Goal: Check status: Check status

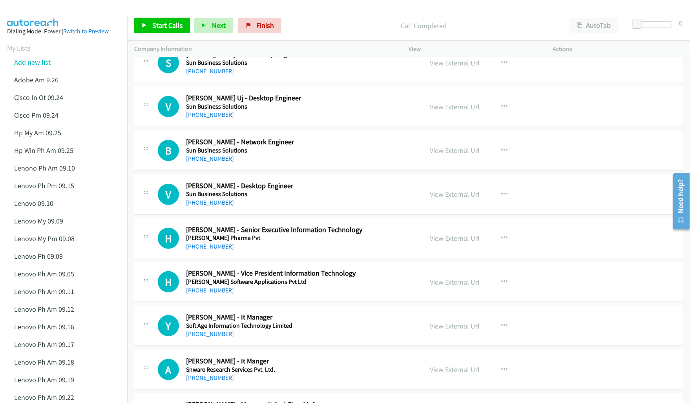
scroll to position [3824, 0]
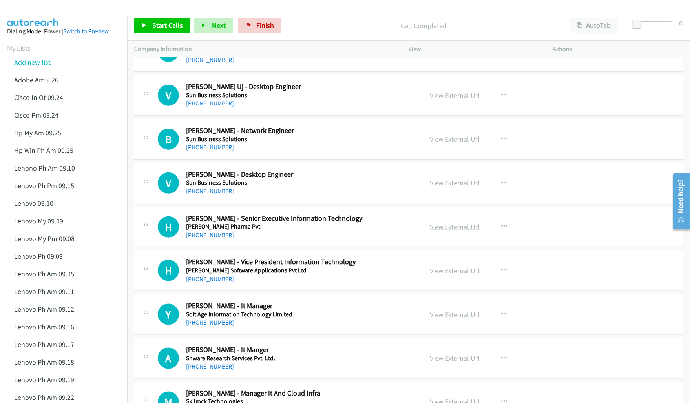
click at [438, 231] on link "View External Url" at bounding box center [455, 226] width 50 height 9
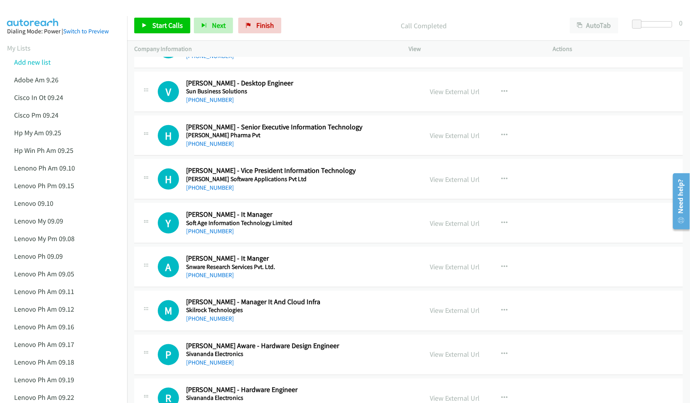
scroll to position [3922, 0]
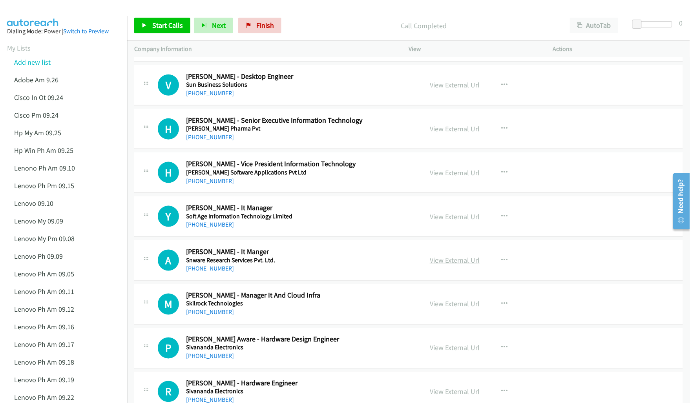
click at [437, 263] on link "View External Url" at bounding box center [455, 260] width 50 height 9
click at [446, 305] on div "View External Url View External Url Schedule/Manage Callback Start Calls Here R…" at bounding box center [497, 304] width 151 height 26
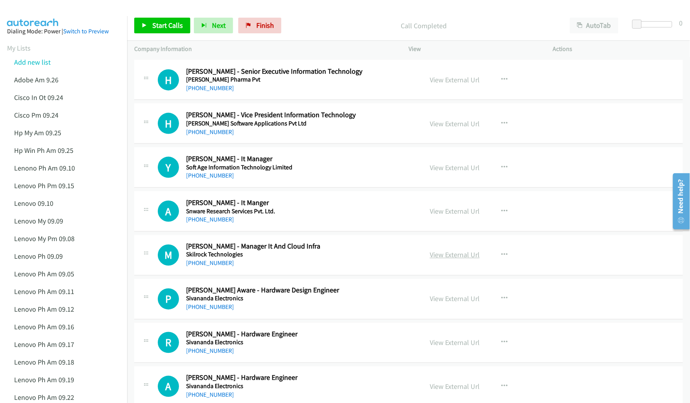
click at [452, 260] on link "View External Url" at bounding box center [455, 255] width 50 height 9
click at [449, 303] on link "View External Url" at bounding box center [455, 299] width 50 height 9
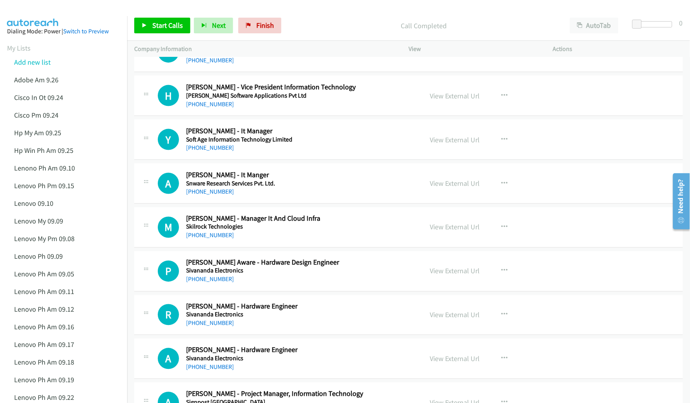
scroll to position [4020, 0]
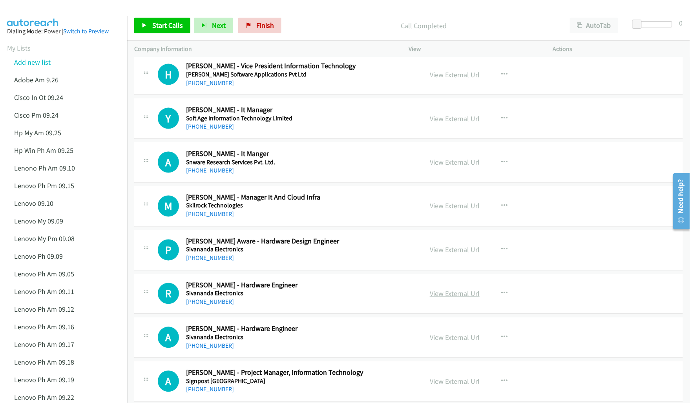
click at [434, 298] on link "View External Url" at bounding box center [455, 293] width 50 height 9
drag, startPoint x: 444, startPoint y: 345, endPoint x: 437, endPoint y: 344, distance: 8.0
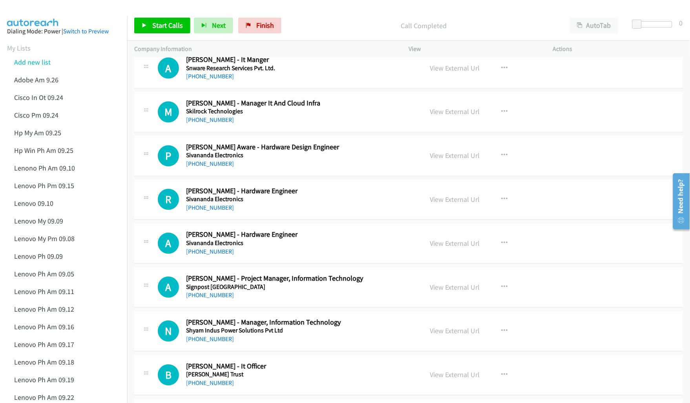
scroll to position [4119, 0]
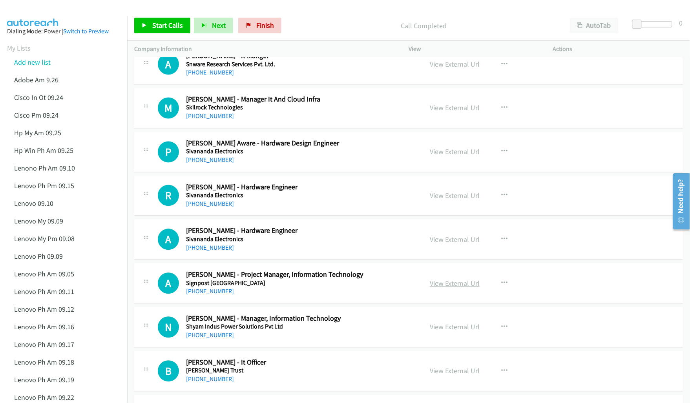
click at [448, 288] on link "View External Url" at bounding box center [455, 283] width 50 height 9
click at [442, 332] on link "View External Url" at bounding box center [455, 327] width 50 height 9
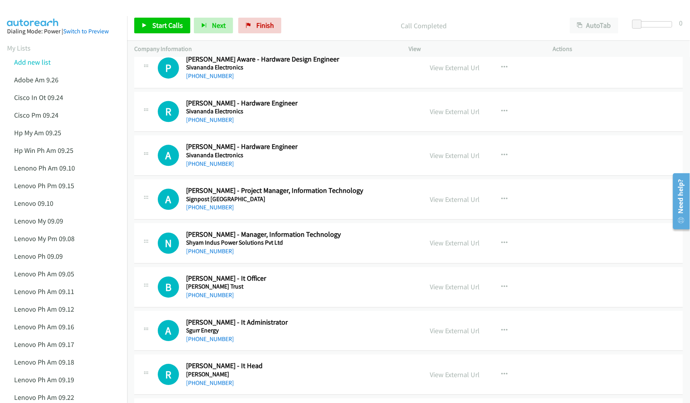
scroll to position [4217, 0]
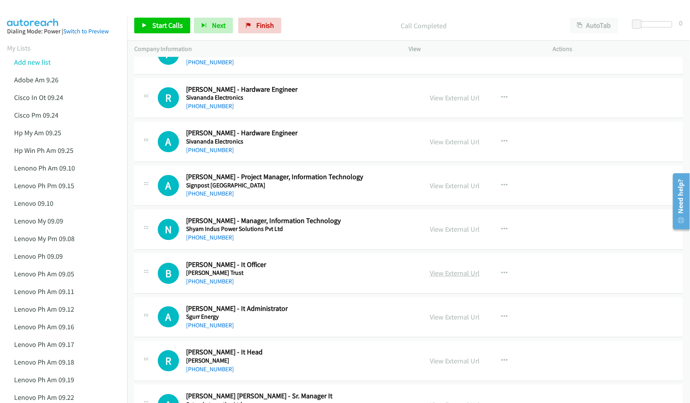
click at [441, 278] on link "View External Url" at bounding box center [455, 273] width 50 height 9
click at [444, 322] on link "View External Url" at bounding box center [455, 317] width 50 height 9
click at [442, 366] on link "View External Url" at bounding box center [455, 361] width 50 height 9
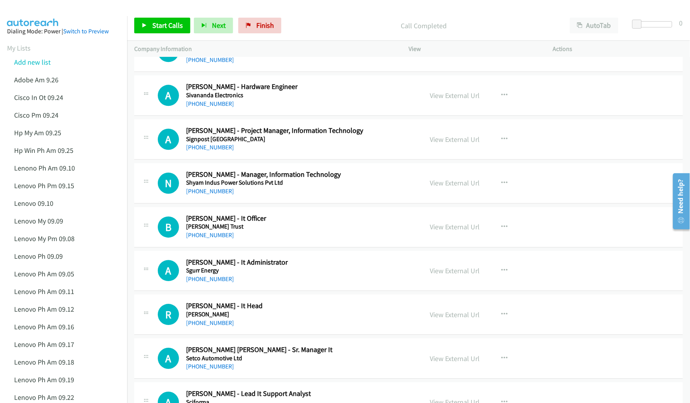
scroll to position [4266, 0]
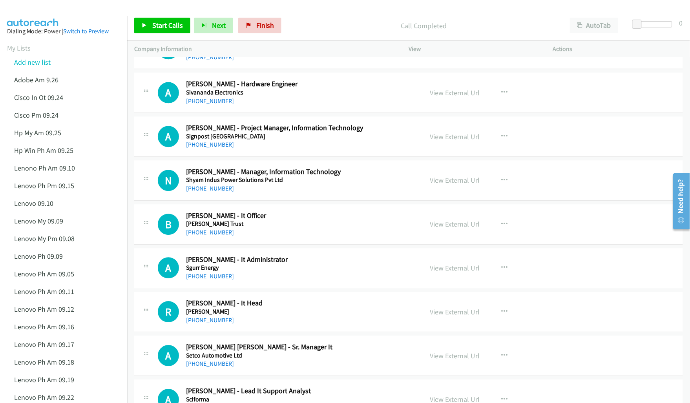
click at [448, 360] on link "View External Url" at bounding box center [455, 355] width 50 height 9
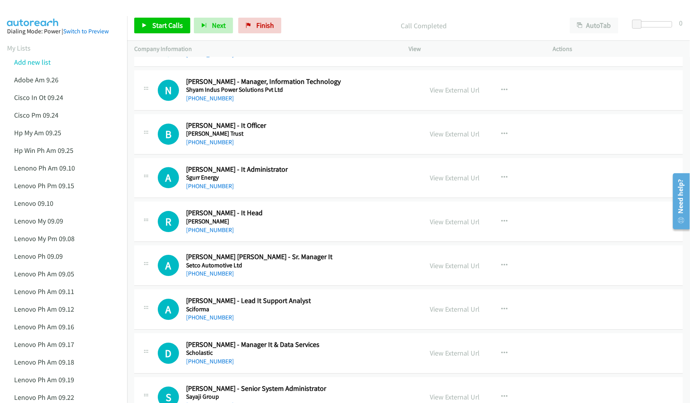
scroll to position [4364, 0]
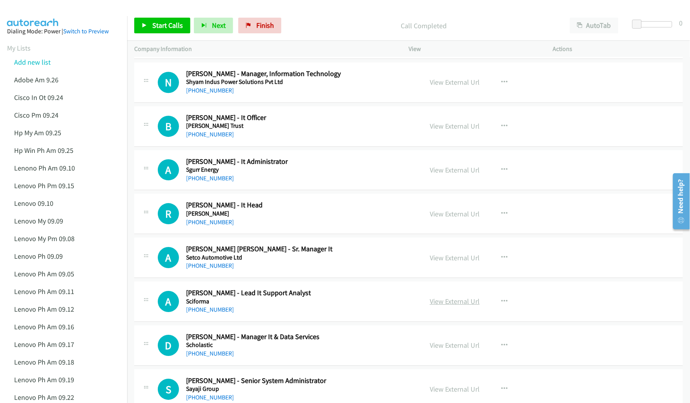
click at [450, 306] on link "View External Url" at bounding box center [455, 301] width 50 height 9
click at [455, 349] on link "View External Url" at bounding box center [455, 345] width 50 height 9
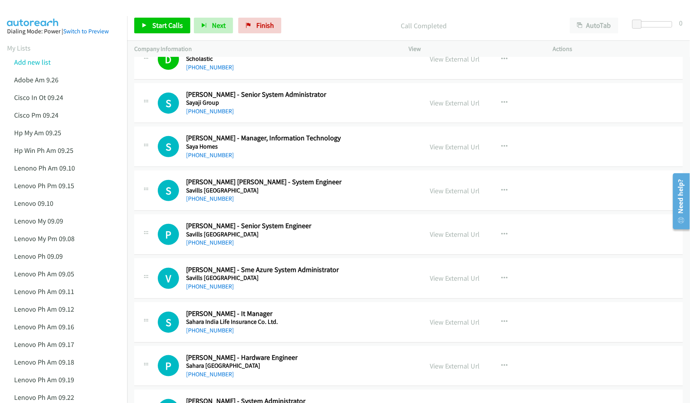
scroll to position [4658, 0]
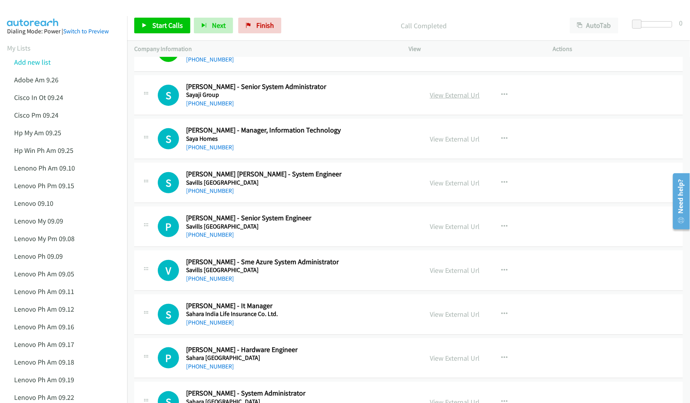
click at [463, 100] on link "View External Url" at bounding box center [455, 95] width 50 height 9
click at [442, 144] on link "View External Url" at bounding box center [455, 139] width 50 height 9
click at [450, 187] on link "View External Url" at bounding box center [455, 182] width 50 height 9
click at [437, 231] on link "View External Url" at bounding box center [455, 226] width 50 height 9
click at [442, 273] on link "View External Url" at bounding box center [455, 270] width 50 height 9
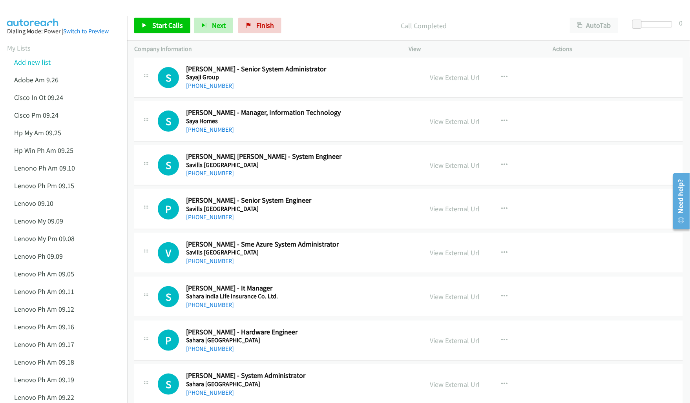
scroll to position [4707, 0]
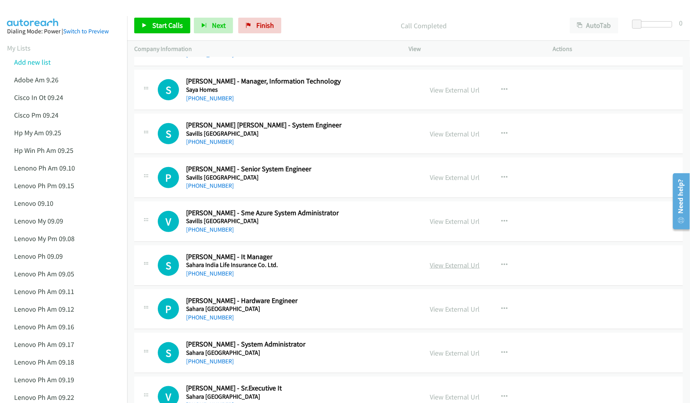
click at [436, 270] on link "View External Url" at bounding box center [455, 265] width 50 height 9
click at [444, 314] on link "View External Url" at bounding box center [455, 309] width 50 height 9
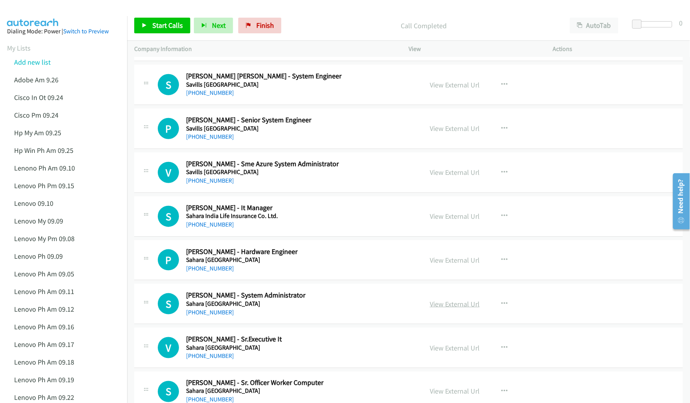
click at [457, 309] on link "View External Url" at bounding box center [455, 304] width 50 height 9
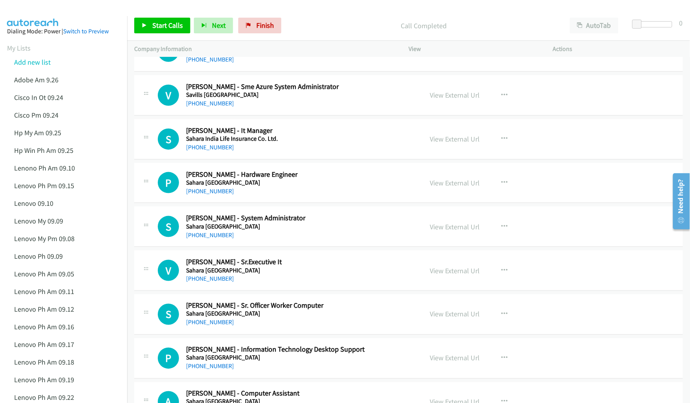
scroll to position [4854, 0]
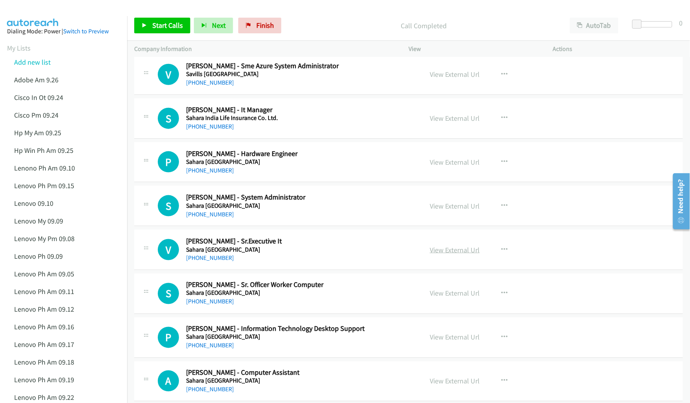
click at [441, 255] on link "View External Url" at bounding box center [455, 250] width 50 height 9
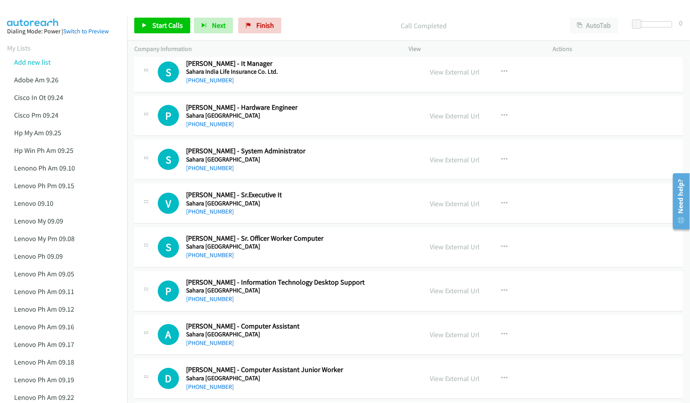
scroll to position [4903, 0]
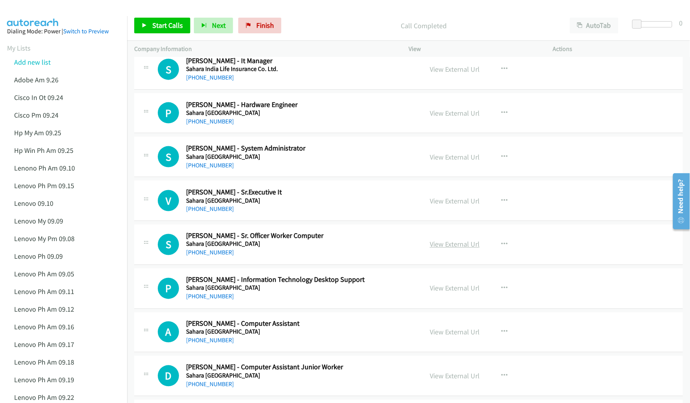
click at [454, 249] on link "View External Url" at bounding box center [455, 244] width 50 height 9
click at [456, 293] on link "View External Url" at bounding box center [455, 288] width 50 height 9
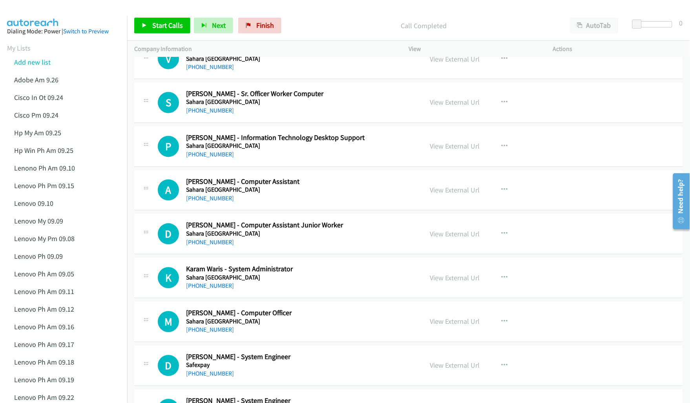
scroll to position [5050, 0]
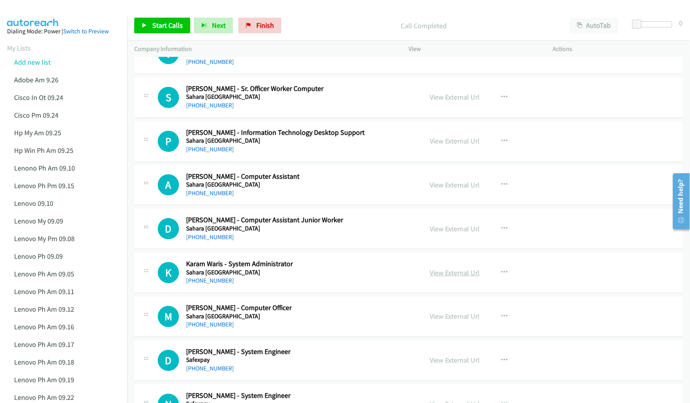
click at [441, 278] on link "View External Url" at bounding box center [455, 273] width 50 height 9
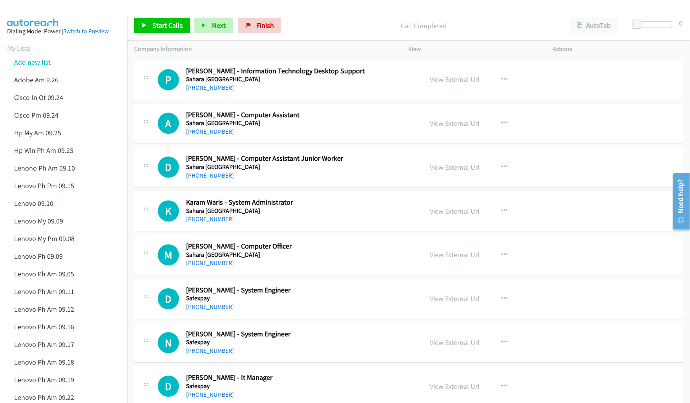
scroll to position [5148, 0]
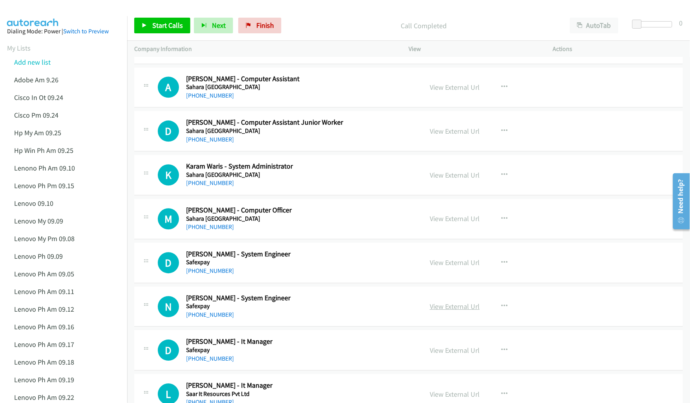
drag, startPoint x: 434, startPoint y: 269, endPoint x: 440, endPoint y: 315, distance: 46.7
click at [444, 267] on link "View External Url" at bounding box center [455, 262] width 50 height 9
click at [450, 311] on link "View External Url" at bounding box center [455, 306] width 50 height 9
click at [465, 355] on link "View External Url" at bounding box center [455, 350] width 50 height 9
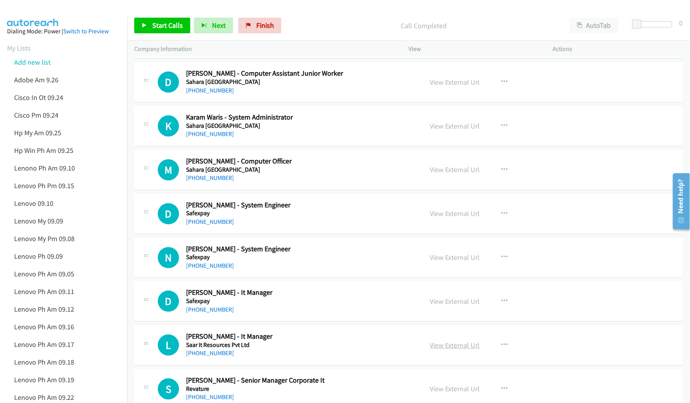
click at [440, 349] on link "View External Url" at bounding box center [455, 345] width 50 height 9
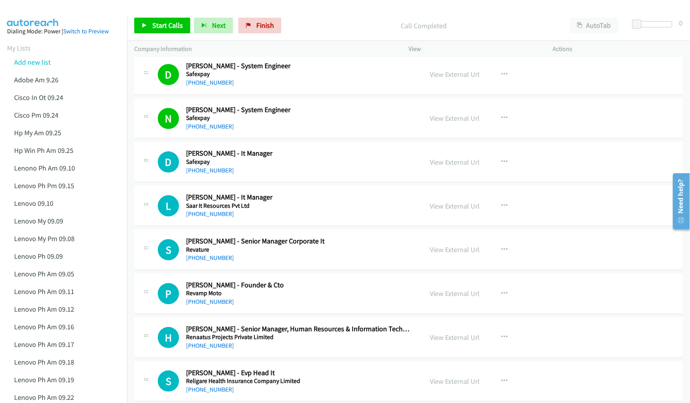
scroll to position [5344, 0]
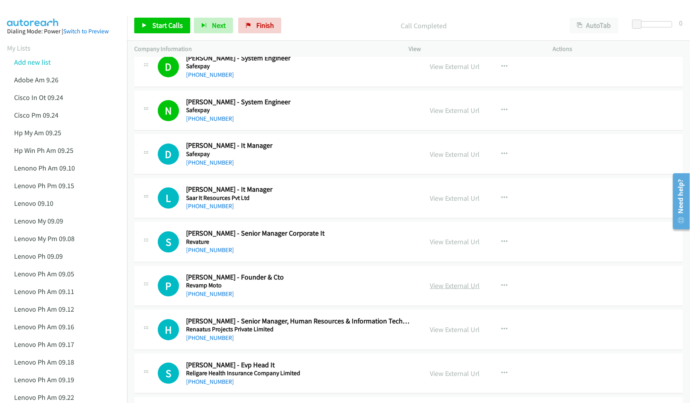
click at [451, 290] on link "View External Url" at bounding box center [455, 285] width 50 height 9
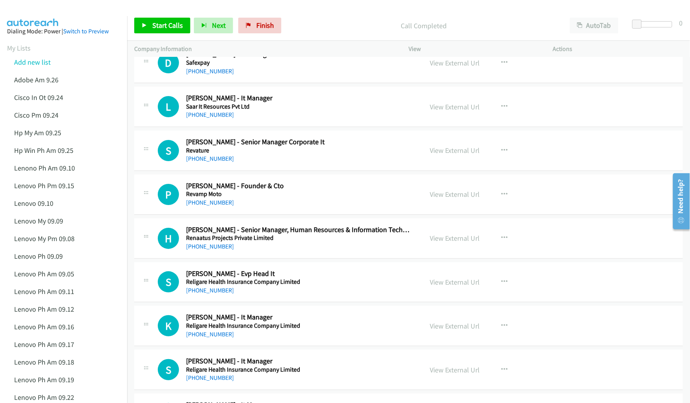
scroll to position [5442, 0]
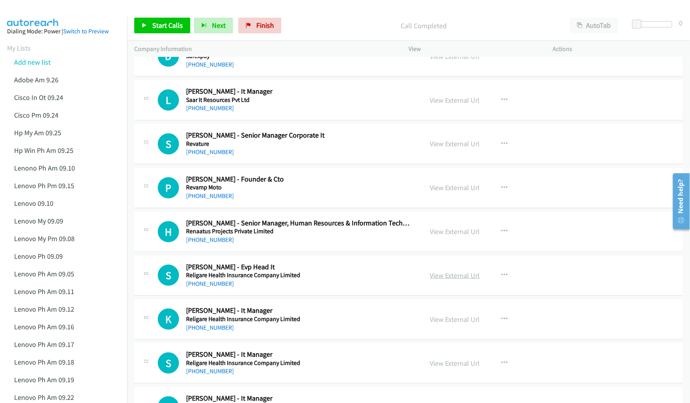
click at [442, 280] on link "View External Url" at bounding box center [455, 275] width 50 height 9
click at [441, 324] on link "View External Url" at bounding box center [455, 319] width 50 height 9
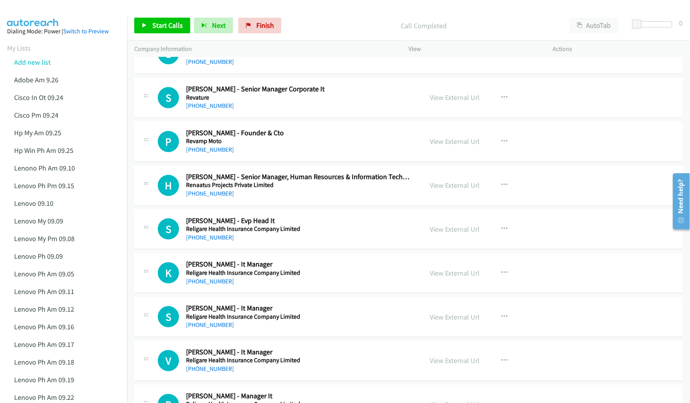
scroll to position [5491, 0]
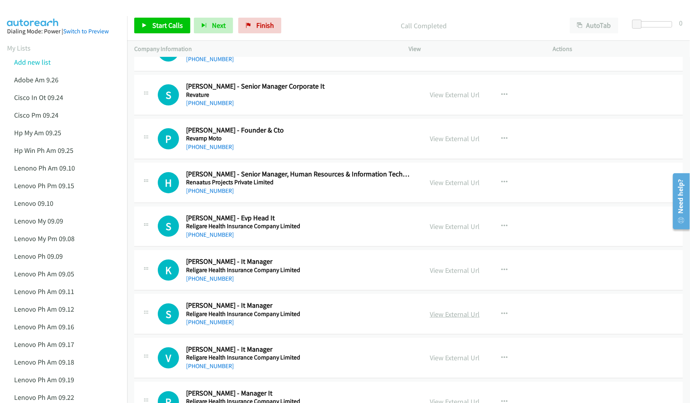
click at [444, 319] on link "View External Url" at bounding box center [455, 314] width 50 height 9
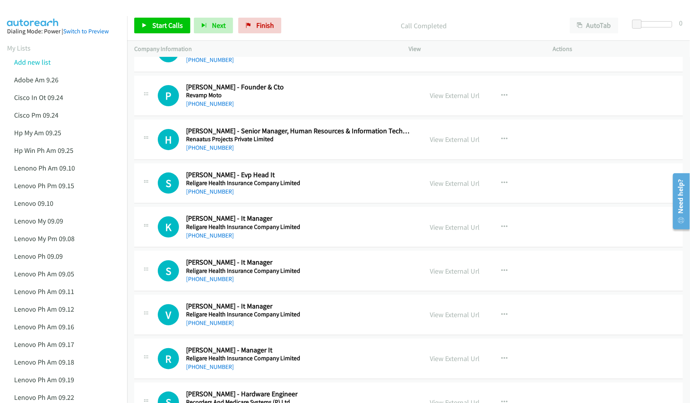
scroll to position [5540, 0]
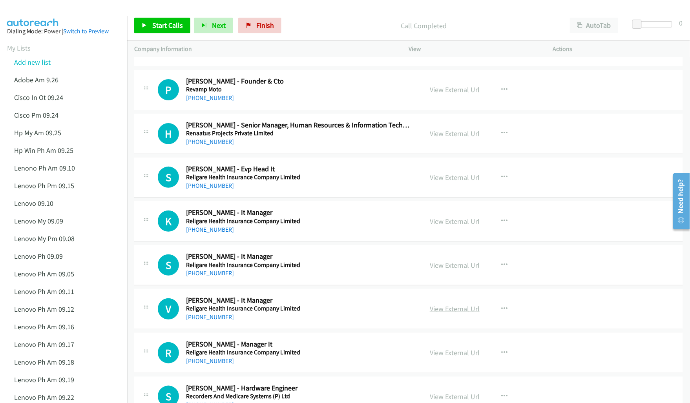
click at [444, 313] on link "View External Url" at bounding box center [455, 308] width 50 height 9
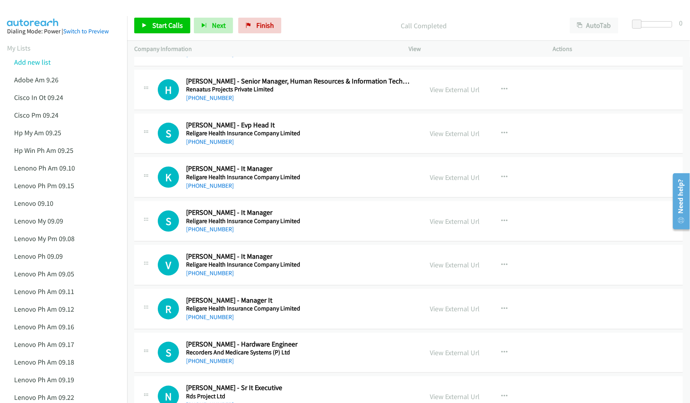
scroll to position [5589, 0]
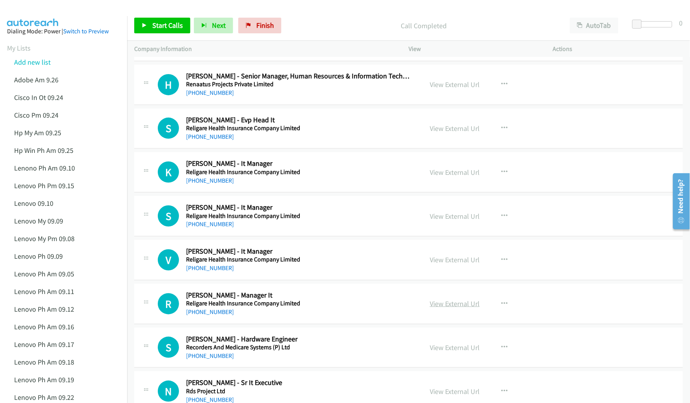
click at [446, 308] on link "View External Url" at bounding box center [455, 303] width 50 height 9
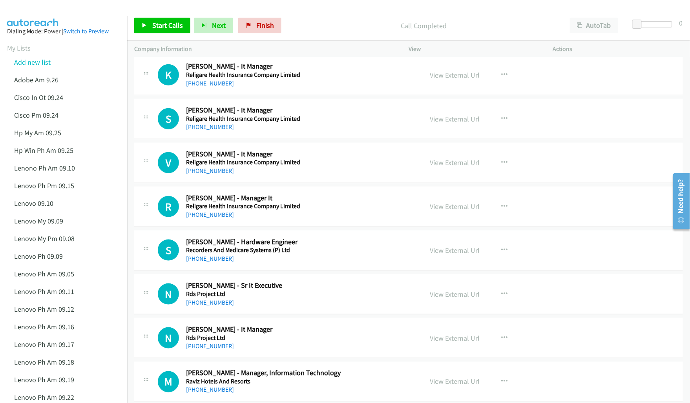
scroll to position [5687, 0]
click at [451, 298] on link "View External Url" at bounding box center [455, 293] width 50 height 9
click at [455, 342] on link "View External Url" at bounding box center [455, 337] width 50 height 9
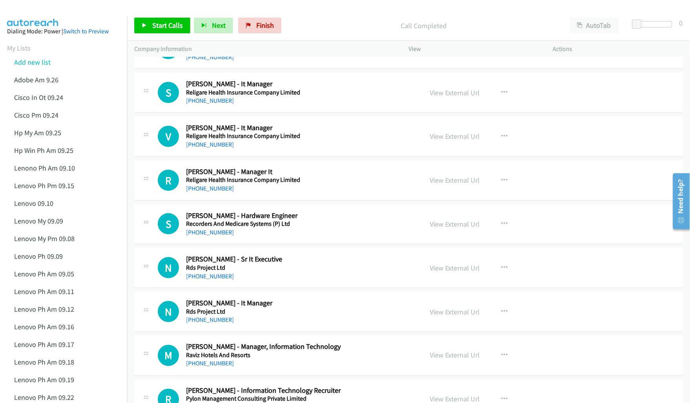
scroll to position [5736, 0]
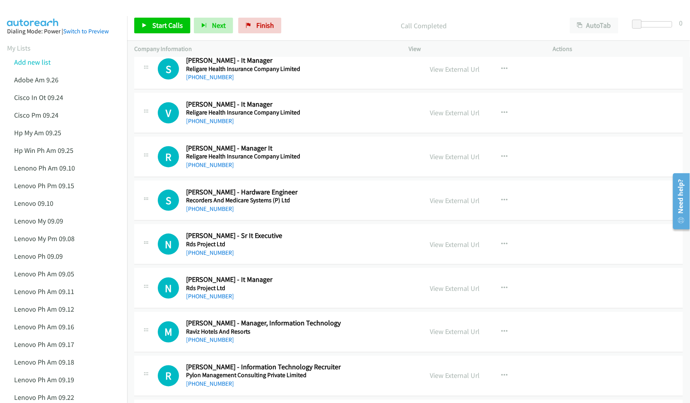
drag, startPoint x: 438, startPoint y: 340, endPoint x: 404, endPoint y: 337, distance: 33.8
click at [446, 337] on link "View External Url" at bounding box center [455, 332] width 50 height 9
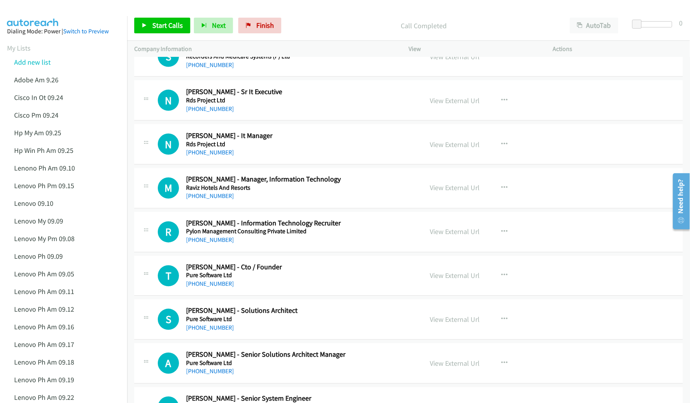
scroll to position [5884, 0]
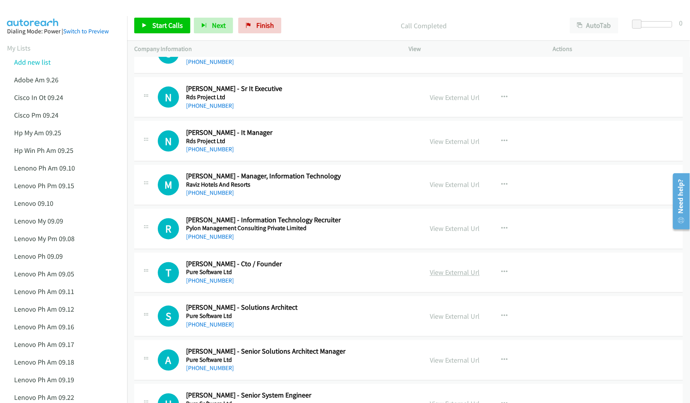
click at [455, 277] on link "View External Url" at bounding box center [455, 272] width 50 height 9
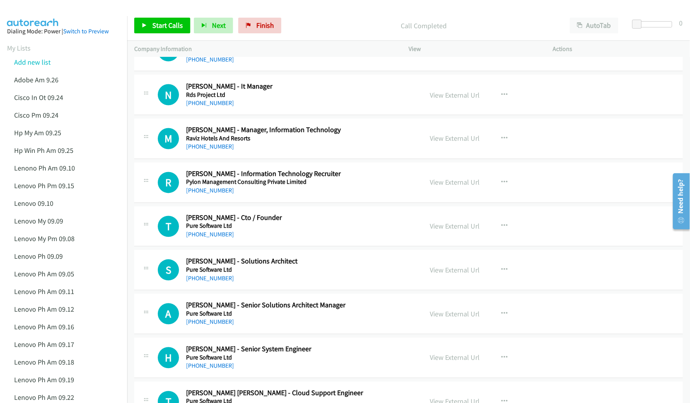
scroll to position [5933, 0]
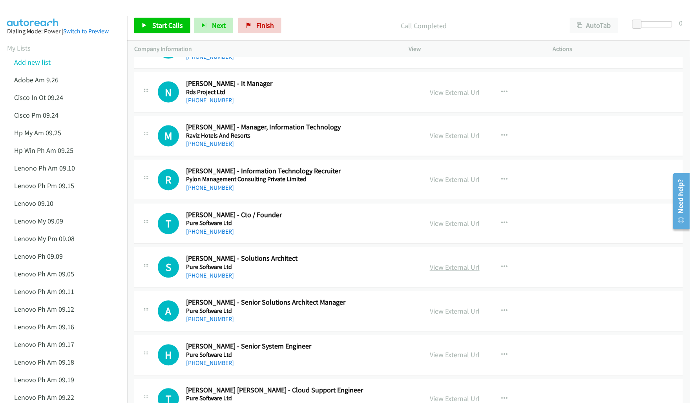
click at [463, 272] on link "View External Url" at bounding box center [455, 267] width 50 height 9
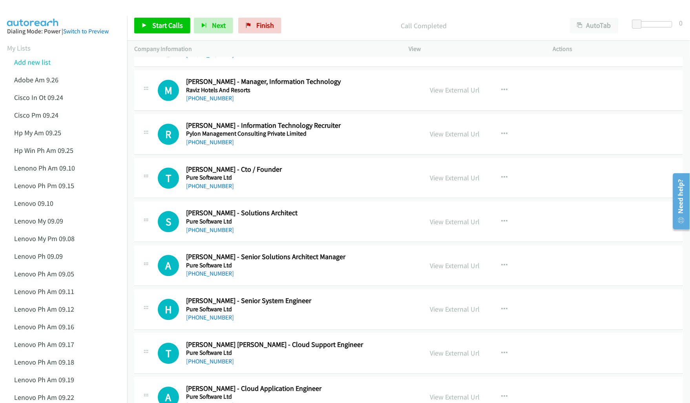
scroll to position [5982, 0]
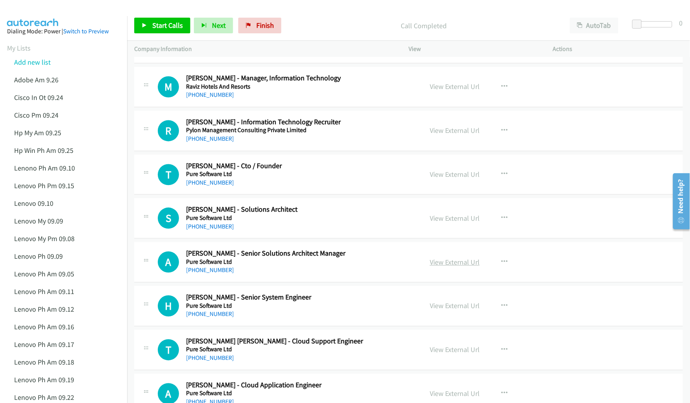
click at [431, 267] on link "View External Url" at bounding box center [455, 262] width 50 height 9
click at [443, 311] on link "View External Url" at bounding box center [455, 306] width 50 height 9
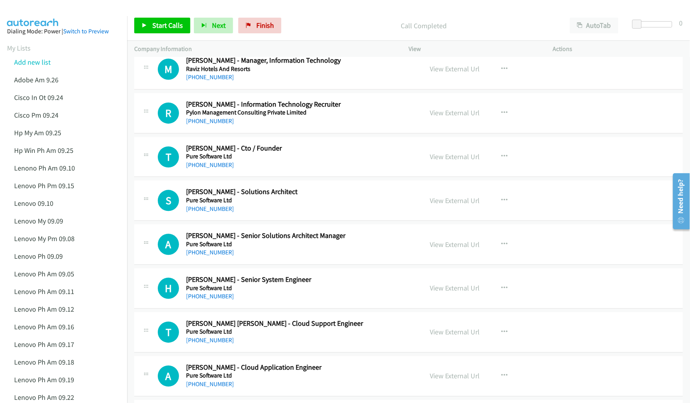
scroll to position [6031, 0]
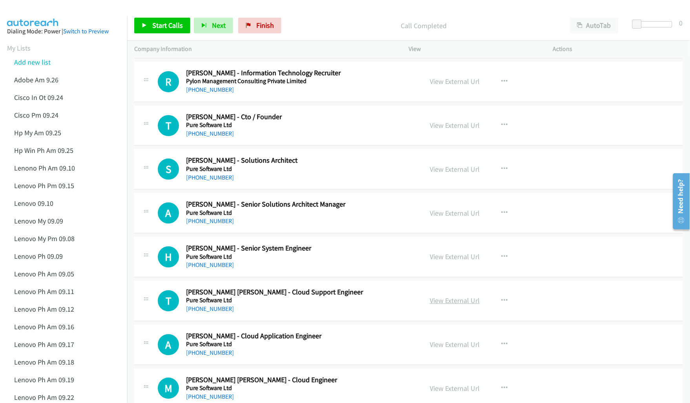
click at [444, 306] on link "View External Url" at bounding box center [455, 301] width 50 height 9
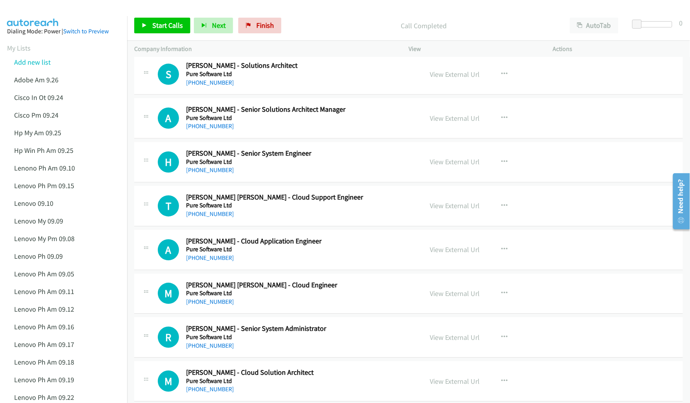
scroll to position [6129, 0]
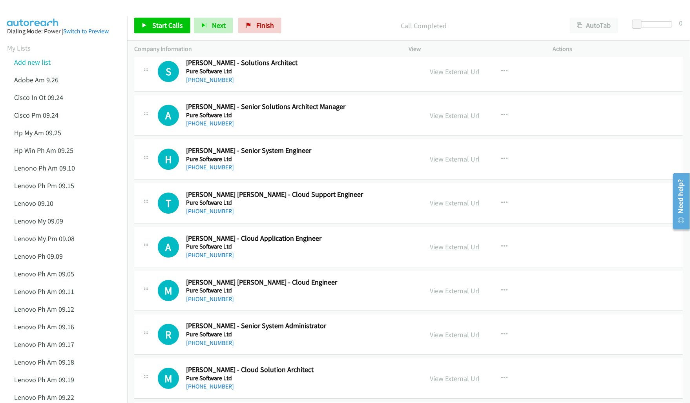
click at [448, 251] on link "View External Url" at bounding box center [455, 246] width 50 height 9
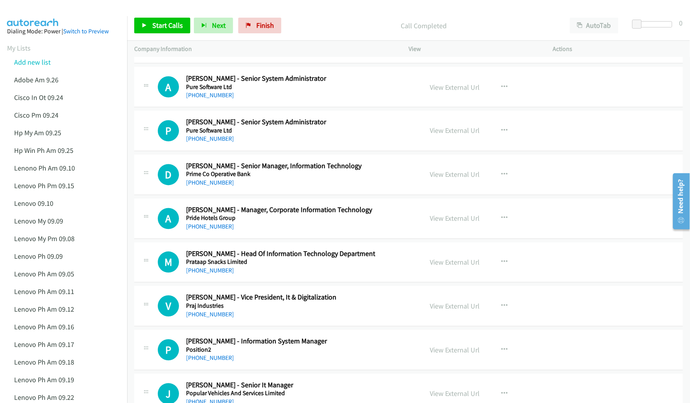
scroll to position [6864, 0]
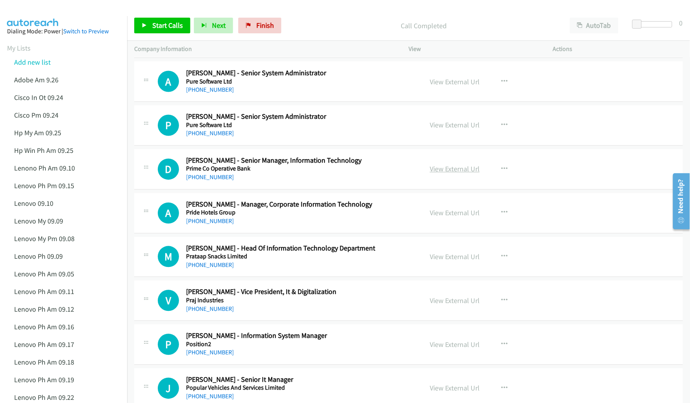
click at [444, 174] on link "View External Url" at bounding box center [455, 169] width 50 height 9
click at [444, 218] on link "View External Url" at bounding box center [455, 213] width 50 height 9
click at [451, 262] on link "View External Url" at bounding box center [455, 257] width 50 height 9
drag, startPoint x: 449, startPoint y: 314, endPoint x: 344, endPoint y: 282, distance: 109.6
click at [444, 306] on link "View External Url" at bounding box center [455, 301] width 50 height 9
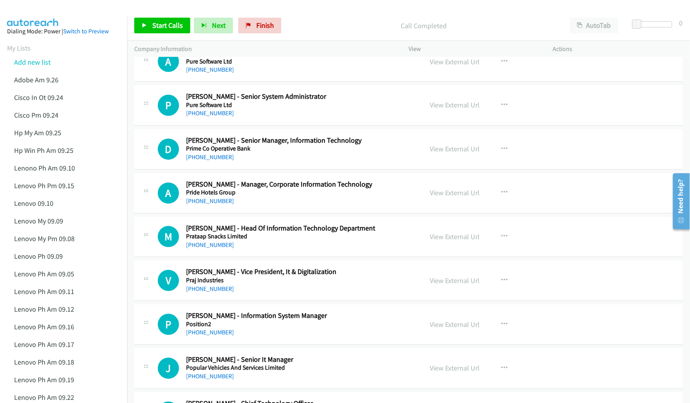
scroll to position [6913, 0]
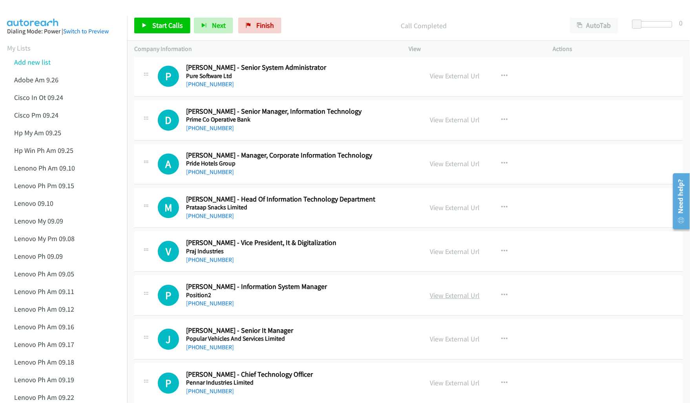
click at [446, 300] on link "View External Url" at bounding box center [455, 295] width 50 height 9
click at [443, 344] on link "View External Url" at bounding box center [455, 339] width 50 height 9
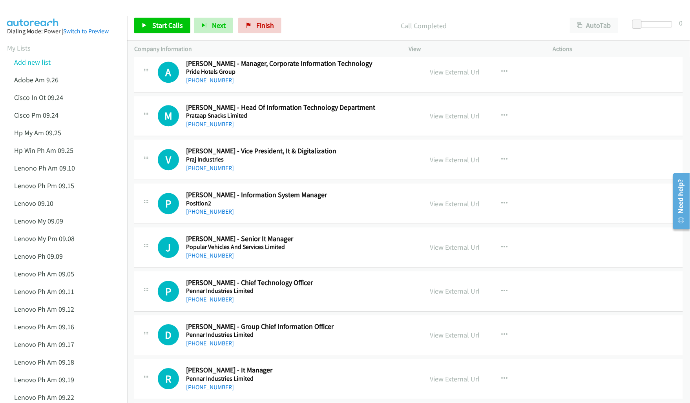
scroll to position [7011, 0]
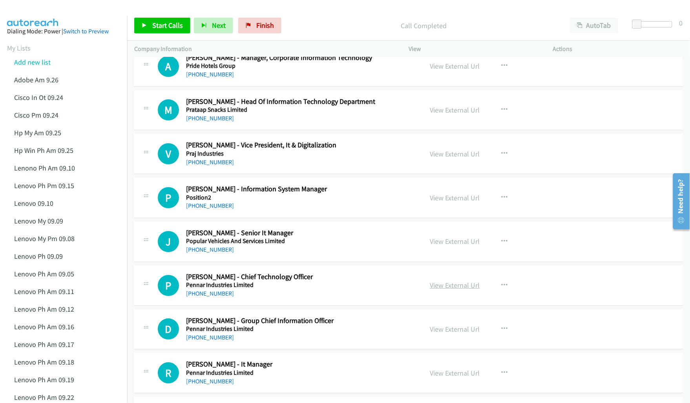
click at [444, 290] on link "View External Url" at bounding box center [455, 285] width 50 height 9
click at [455, 334] on link "View External Url" at bounding box center [455, 329] width 50 height 9
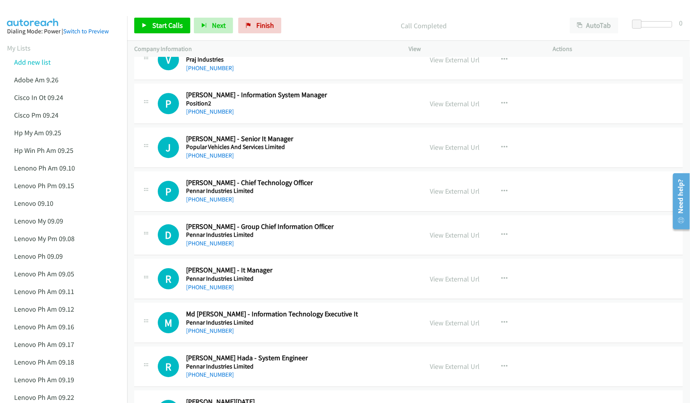
scroll to position [7109, 0]
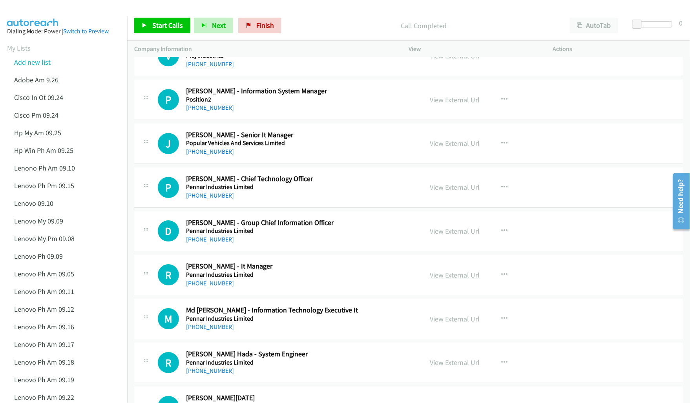
click at [442, 280] on link "View External Url" at bounding box center [455, 275] width 50 height 9
click at [452, 324] on link "View External Url" at bounding box center [455, 319] width 50 height 9
click at [448, 367] on link "View External Url" at bounding box center [455, 362] width 50 height 9
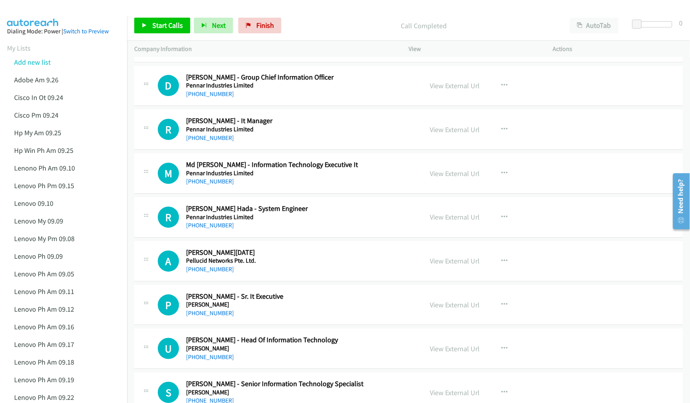
scroll to position [7256, 0]
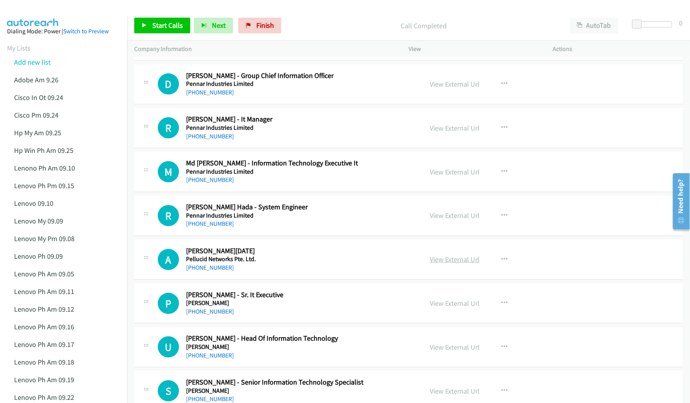
click at [452, 264] on link "View External Url" at bounding box center [455, 259] width 50 height 9
click at [440, 308] on link "View External Url" at bounding box center [455, 303] width 50 height 9
click at [439, 352] on link "View External Url" at bounding box center [455, 347] width 50 height 9
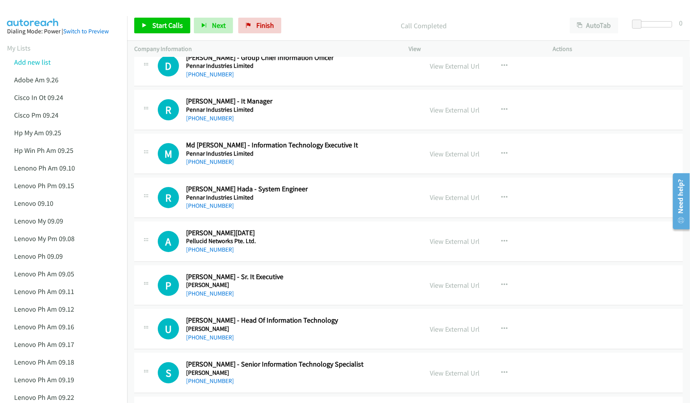
scroll to position [7305, 0]
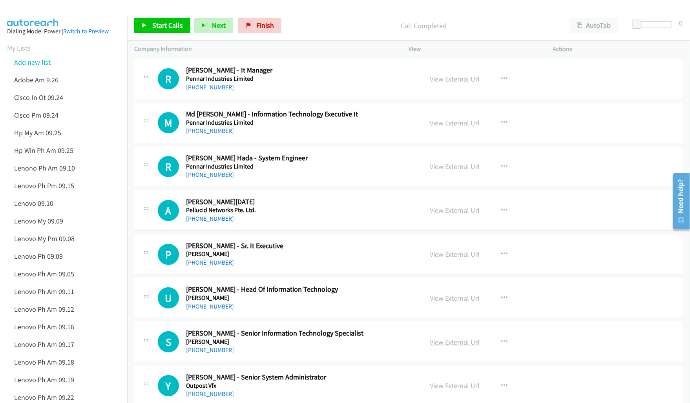
click at [438, 347] on link "View External Url" at bounding box center [455, 342] width 50 height 9
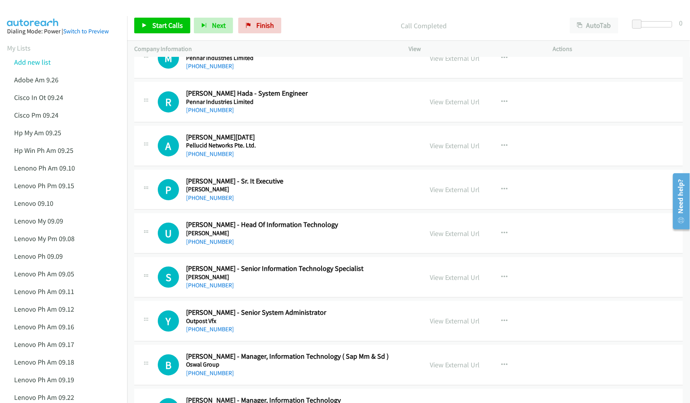
scroll to position [7404, 0]
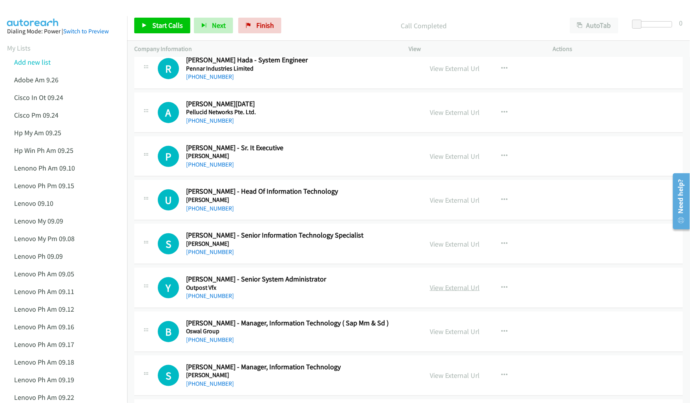
click at [448, 292] on link "View External Url" at bounding box center [455, 287] width 50 height 9
click at [448, 336] on link "View External Url" at bounding box center [455, 331] width 50 height 9
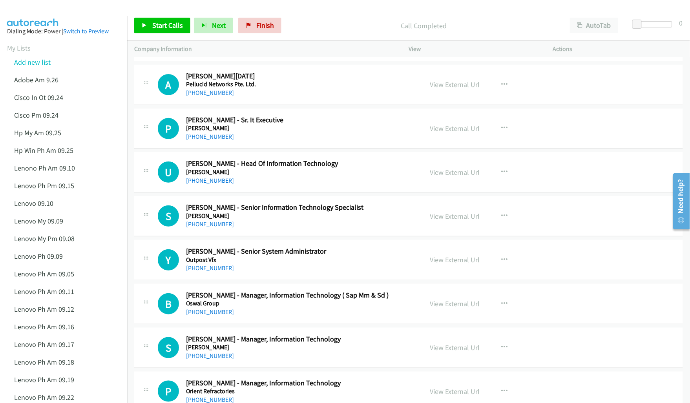
scroll to position [7453, 0]
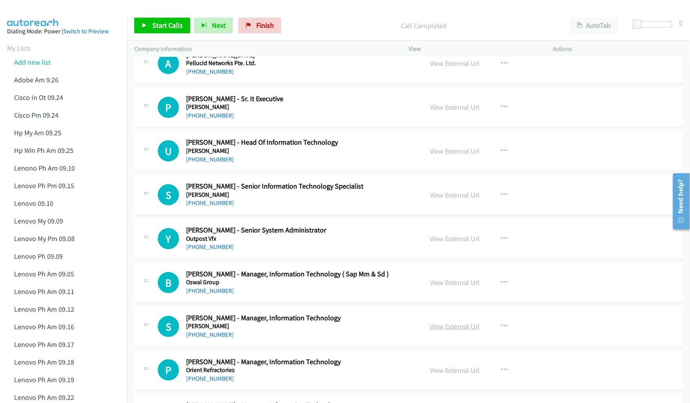
click at [448, 331] on link "View External Url" at bounding box center [455, 326] width 50 height 9
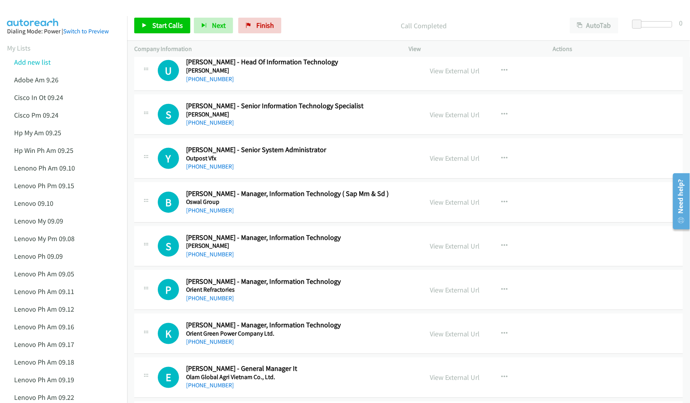
scroll to position [7551, 0]
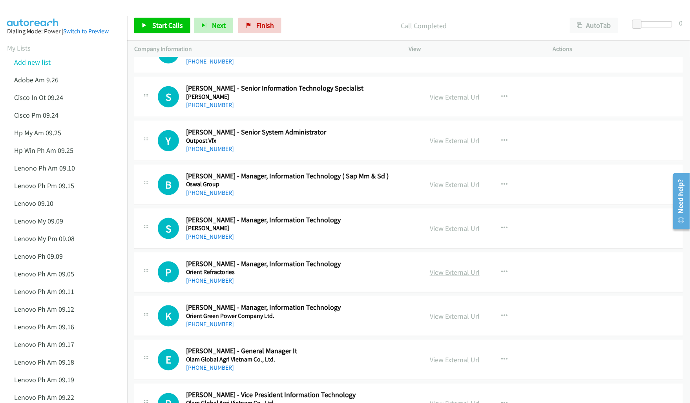
click at [445, 277] on link "View External Url" at bounding box center [455, 272] width 50 height 9
click at [444, 321] on link "View External Url" at bounding box center [455, 316] width 50 height 9
click at [434, 365] on link "View External Url" at bounding box center [455, 360] width 50 height 9
